Goal: Task Accomplishment & Management: Manage account settings

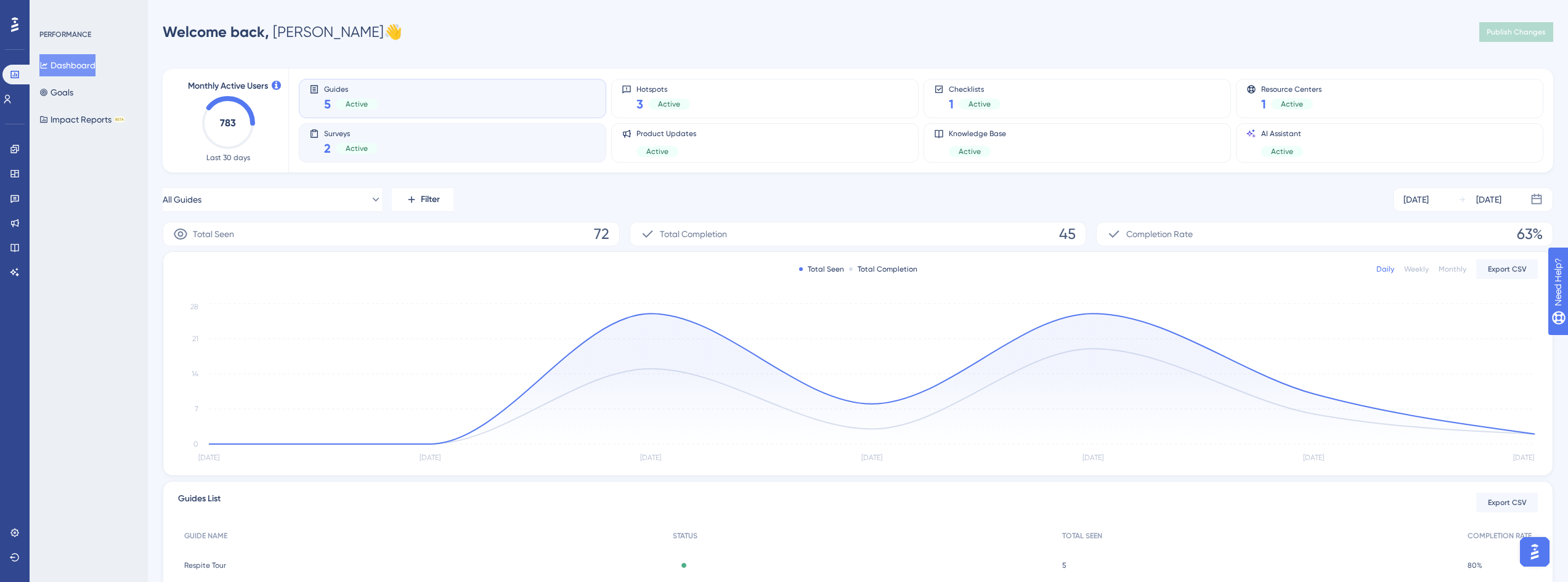
click at [511, 136] on div "Surveys 2 Active" at bounding box center [453, 142] width 287 height 28
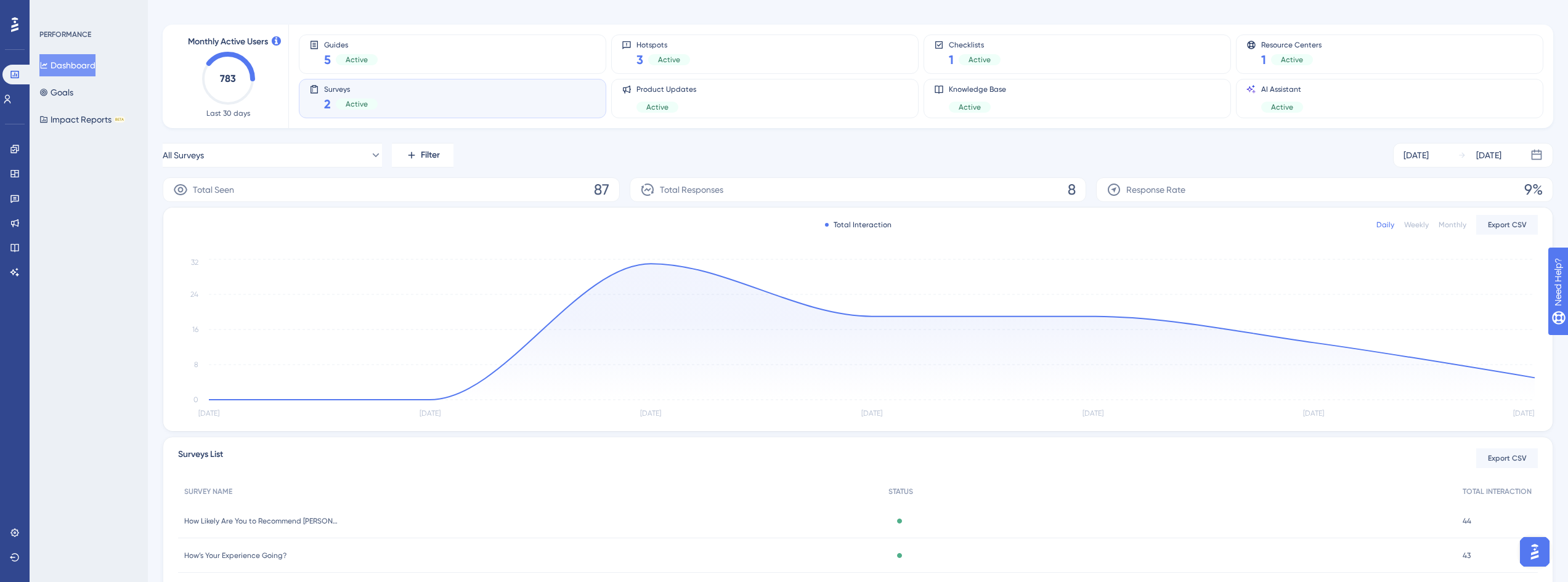
scroll to position [114, 0]
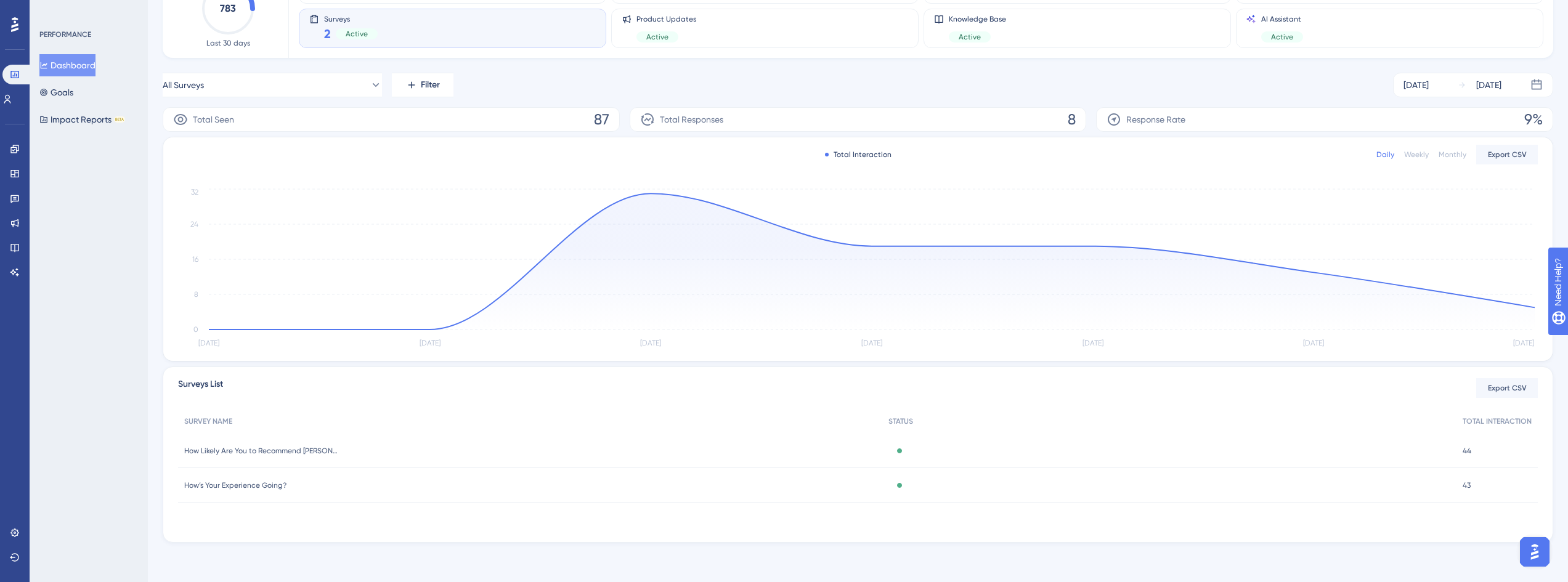
click at [315, 449] on span "How Likely Are You to Recommend [PERSON_NAME]?" at bounding box center [261, 450] width 154 height 10
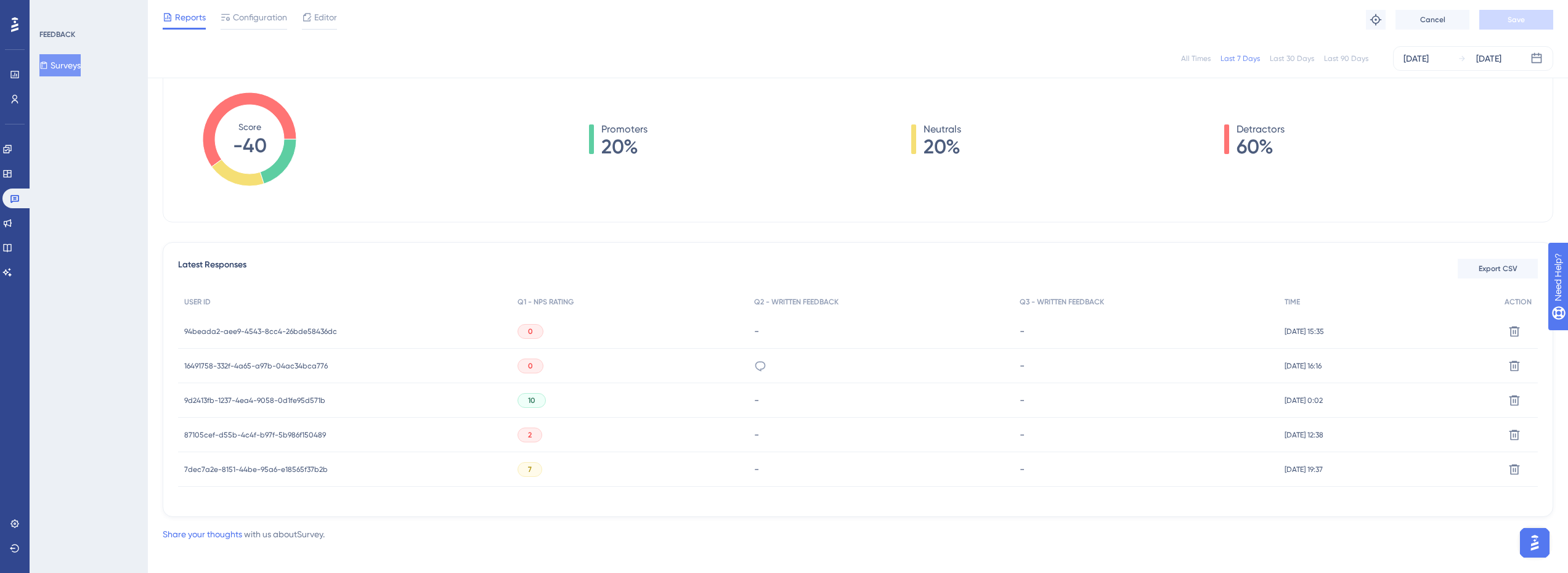
scroll to position [185, 0]
click at [327, 327] on span "94beada2-aee9-4543-8cc4-26bde58436dc" at bounding box center [261, 330] width 153 height 10
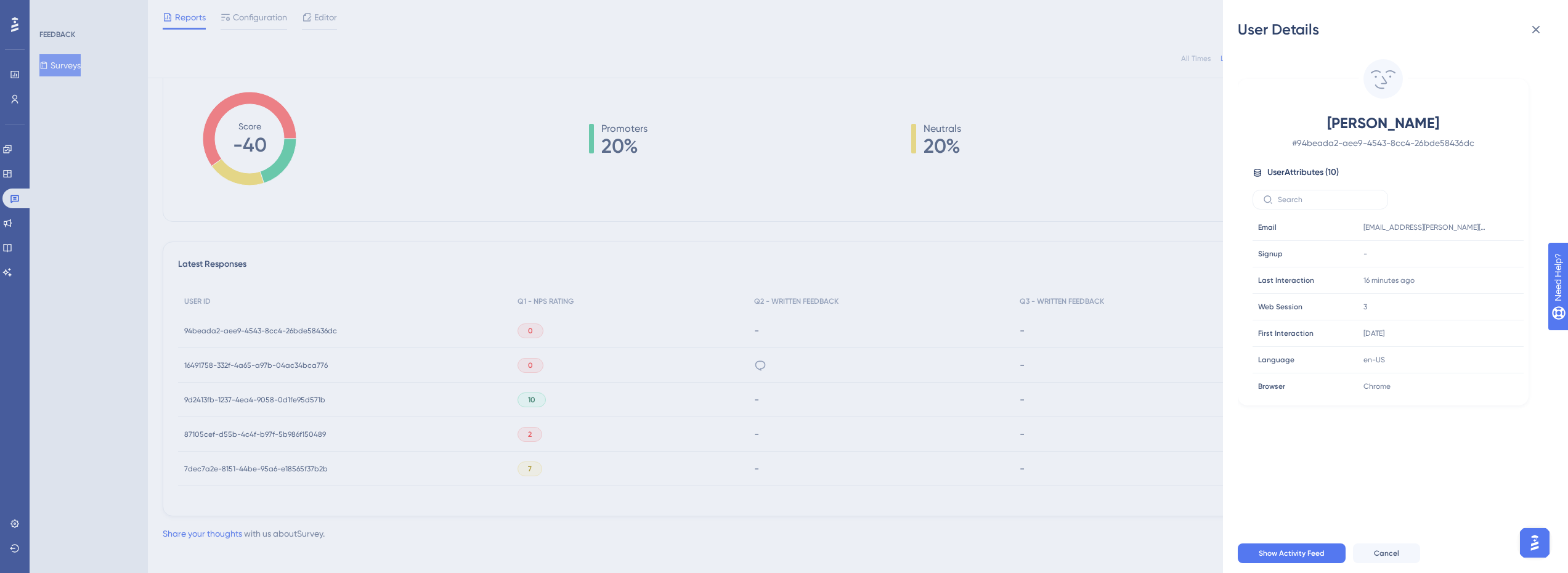
click at [318, 360] on div "User Details Shweta [PERSON_NAME] # 94beada2-aee9-4543-8cc4-26bde58436dc User A…" at bounding box center [784, 286] width 1568 height 573
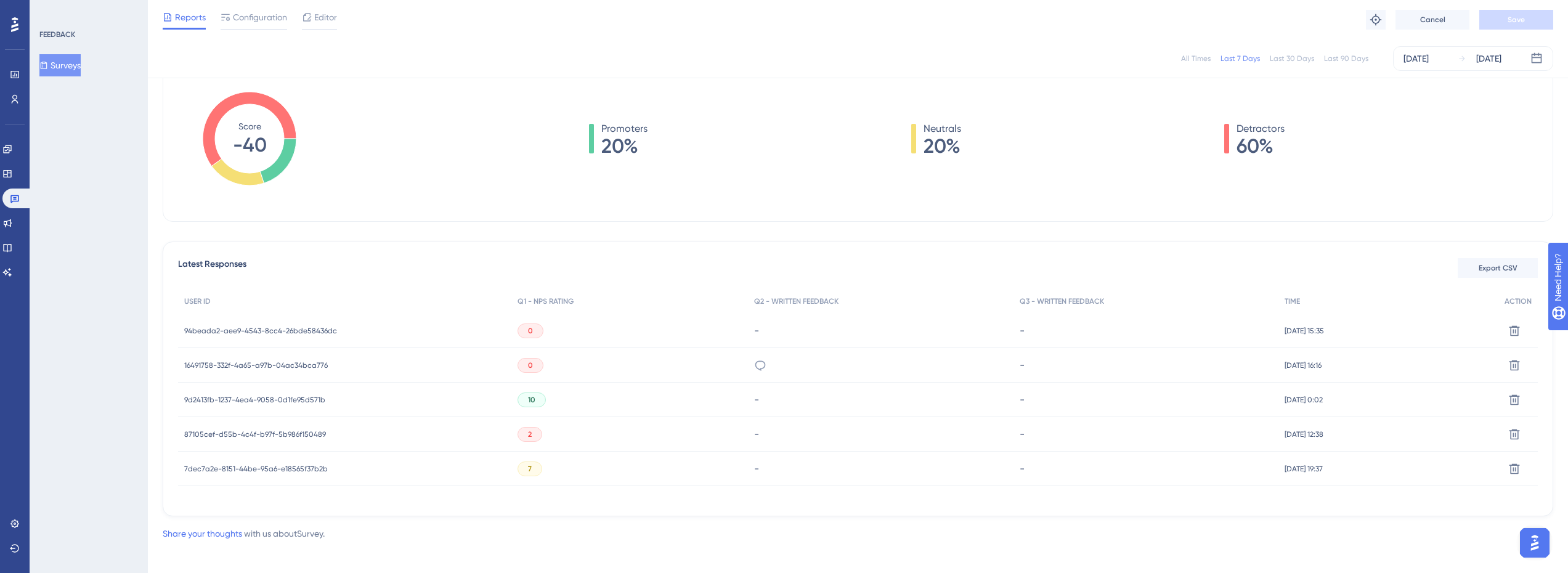
click at [314, 363] on span "16491758-332f-4a65-a97b-04ac34bca776" at bounding box center [256, 365] width 143 height 10
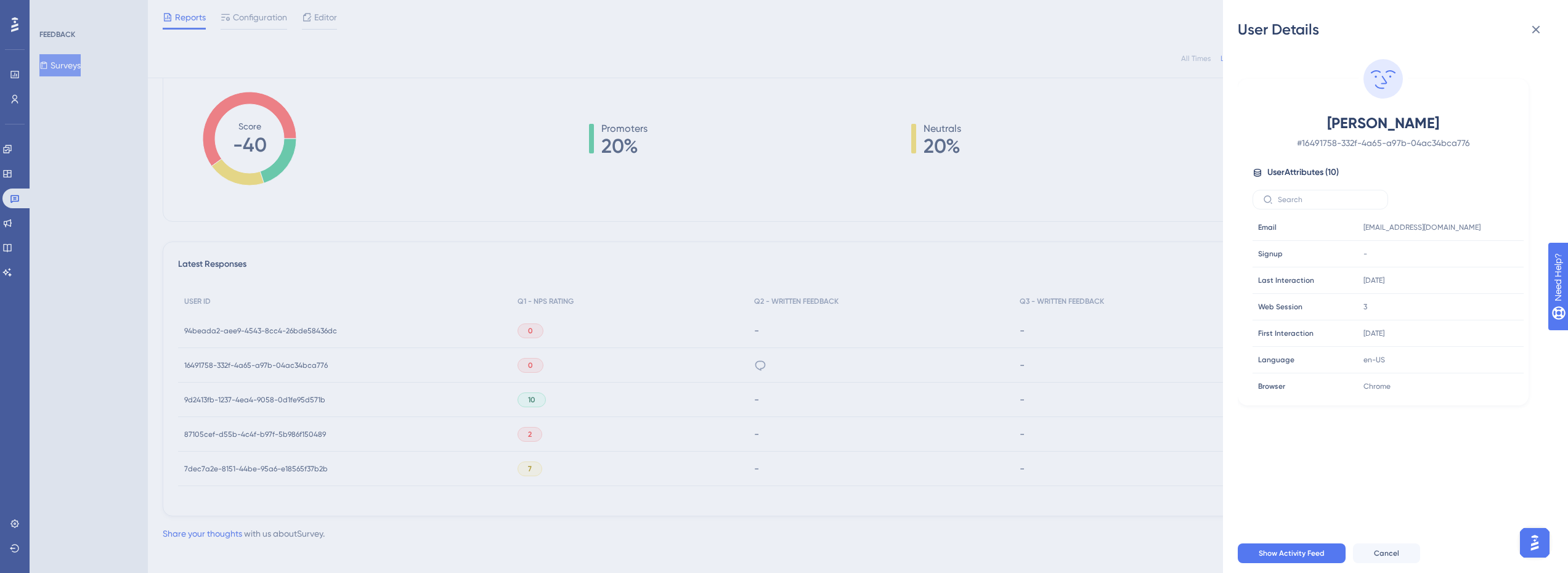
click at [313, 330] on div "User Details [PERSON_NAME] # 16491758-332f-4a65-a97b-04ac34bca776 User Attribut…" at bounding box center [784, 286] width 1568 height 573
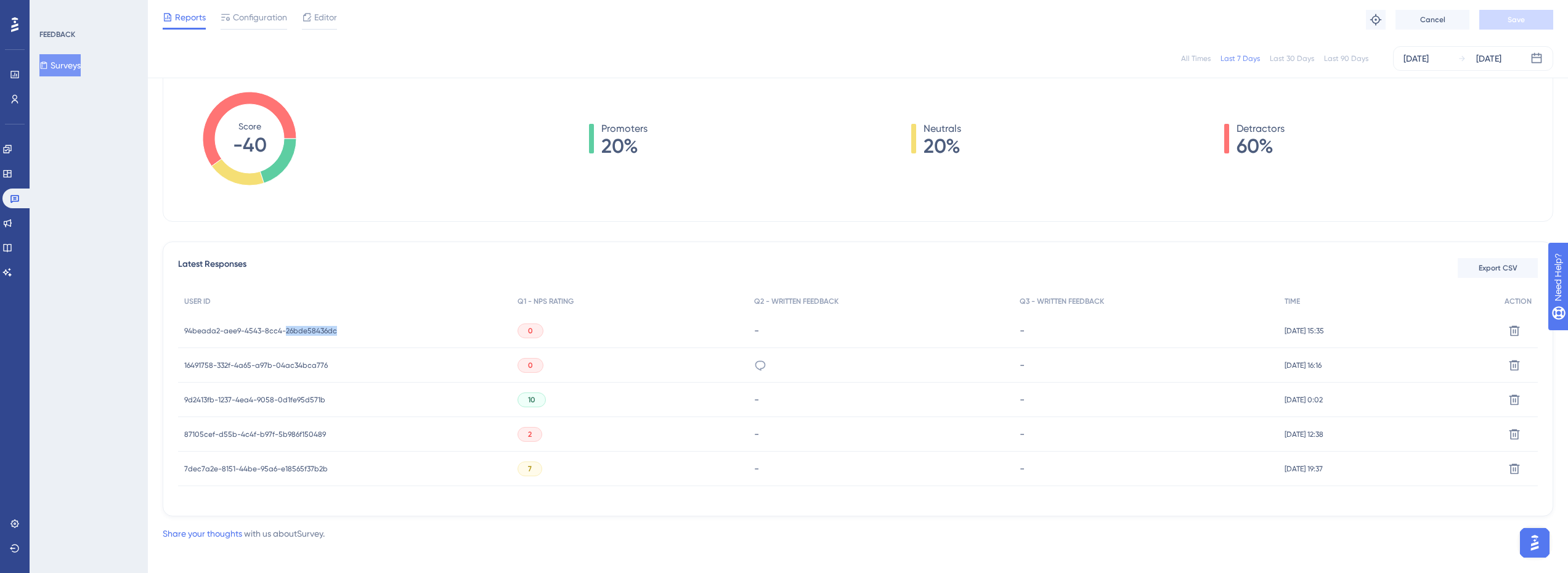
click at [313, 330] on span "94beada2-aee9-4543-8cc4-26bde58436dc" at bounding box center [261, 330] width 153 height 10
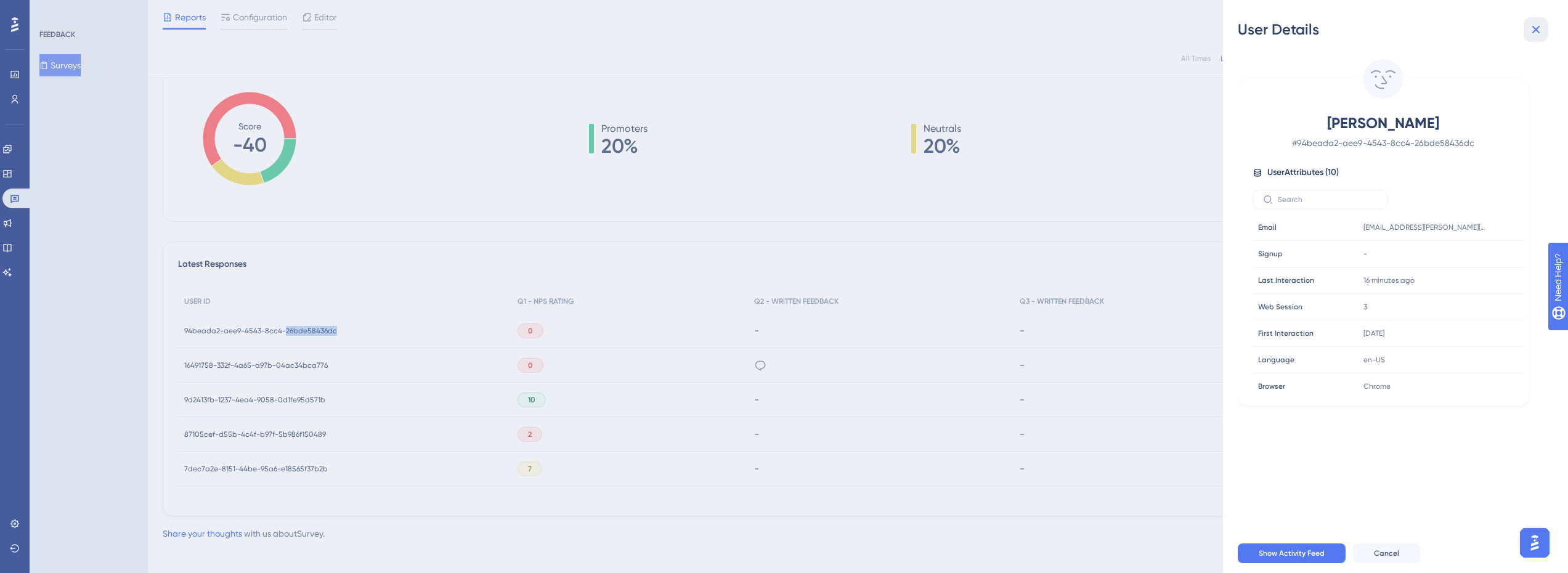
click at [1542, 25] on icon at bounding box center [1536, 30] width 15 height 15
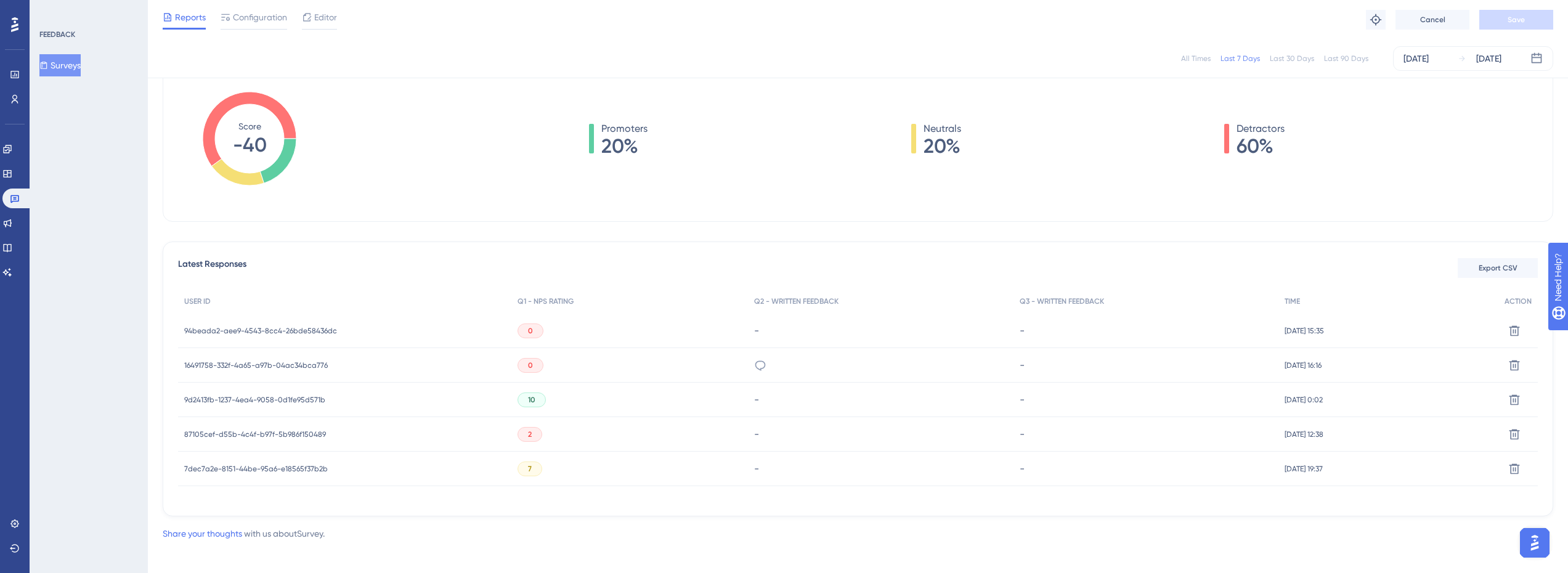
click at [653, 255] on div "Latest Responses Export CSV USER ID Q1 - NPS RATING Q2 - WRITTEN FEEDBACK Q3 - …" at bounding box center [858, 379] width 1391 height 274
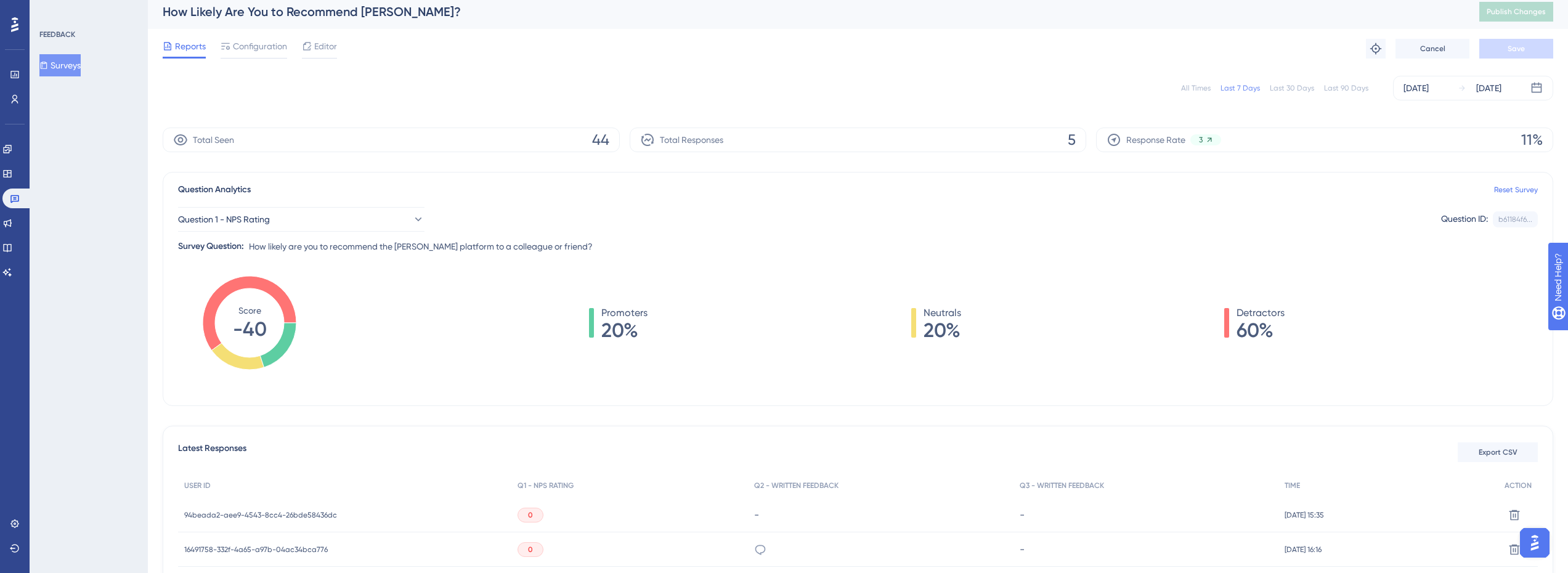
scroll to position [0, 0]
